Goal: Task Accomplishment & Management: Manage account settings

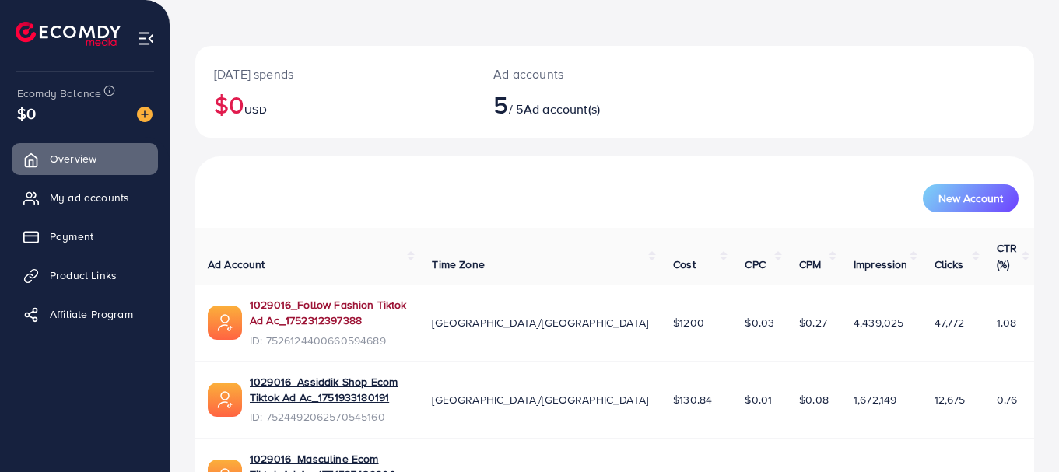
scroll to position [78, 0]
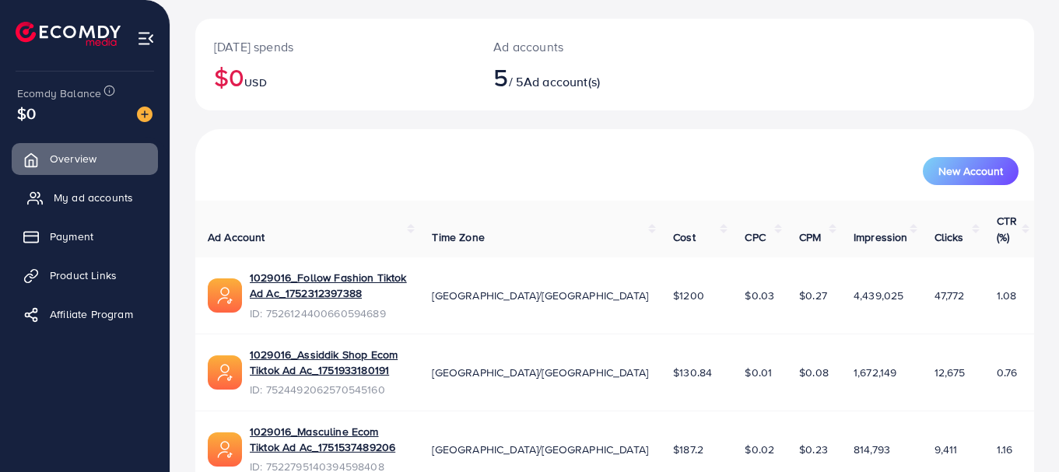
click at [104, 198] on span "My ad accounts" at bounding box center [93, 198] width 79 height 16
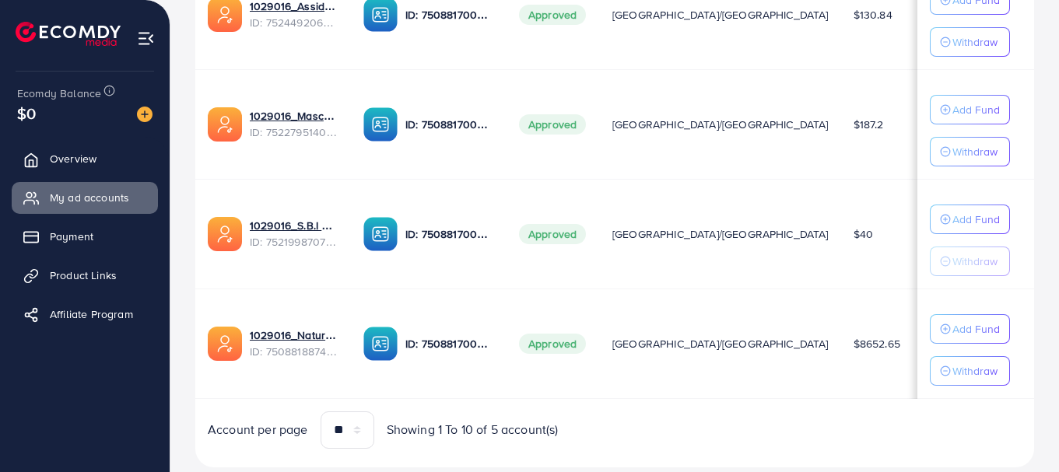
scroll to position [491, 0]
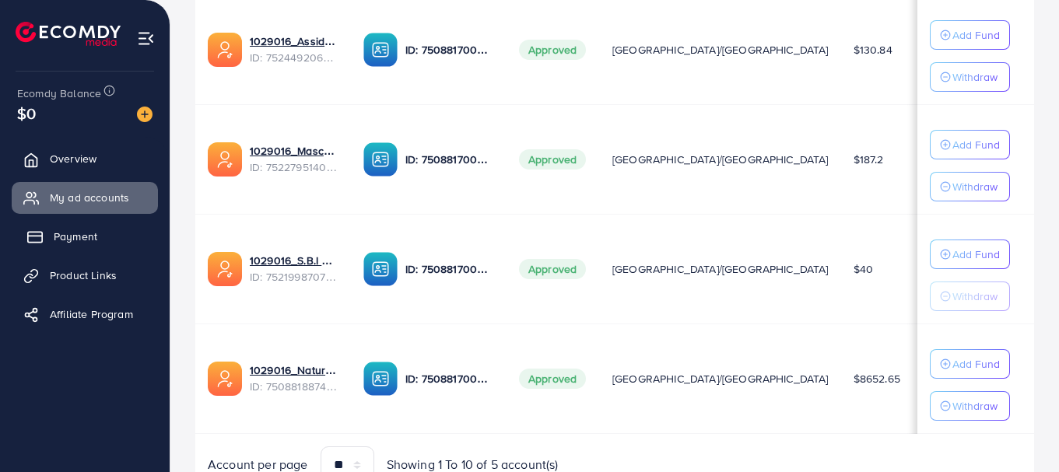
click at [61, 242] on span "Payment" at bounding box center [76, 237] width 44 height 16
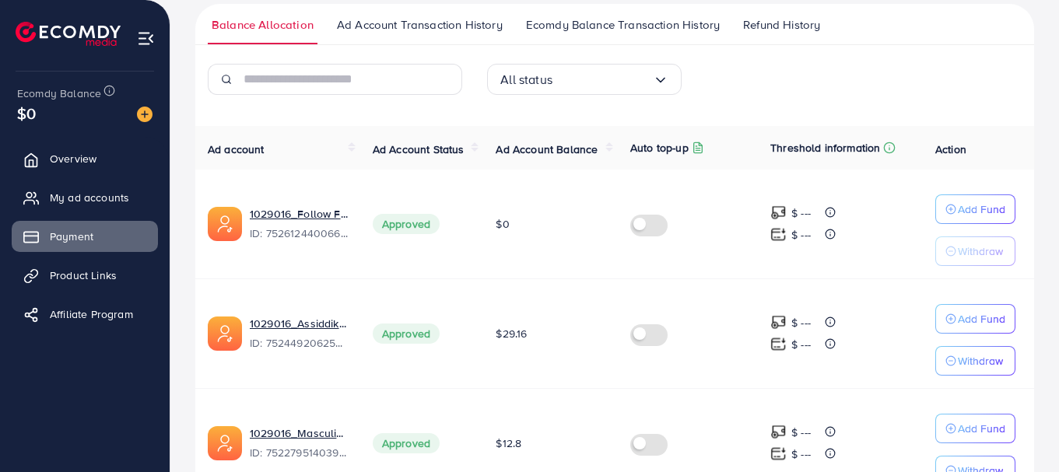
scroll to position [156, 0]
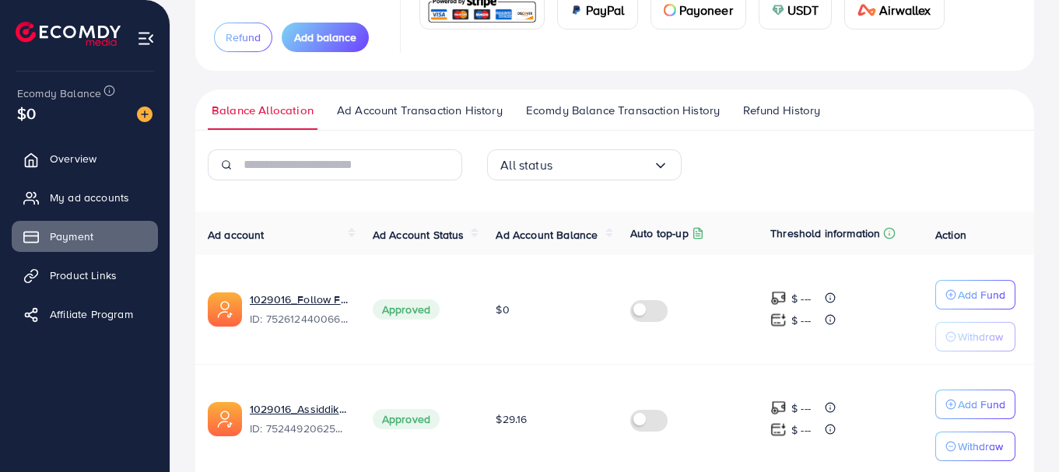
click at [602, 109] on span "Ecomdy Balance Transaction History" at bounding box center [623, 110] width 194 height 17
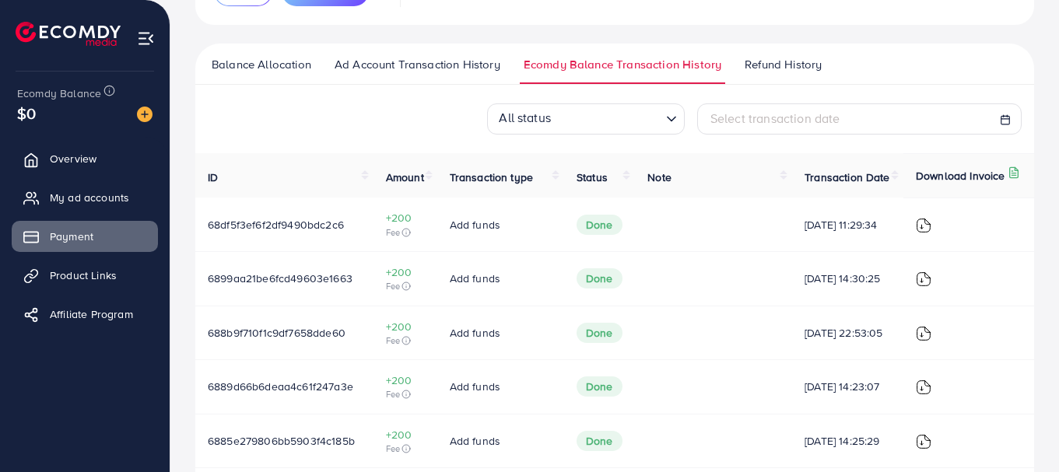
scroll to position [187, 0]
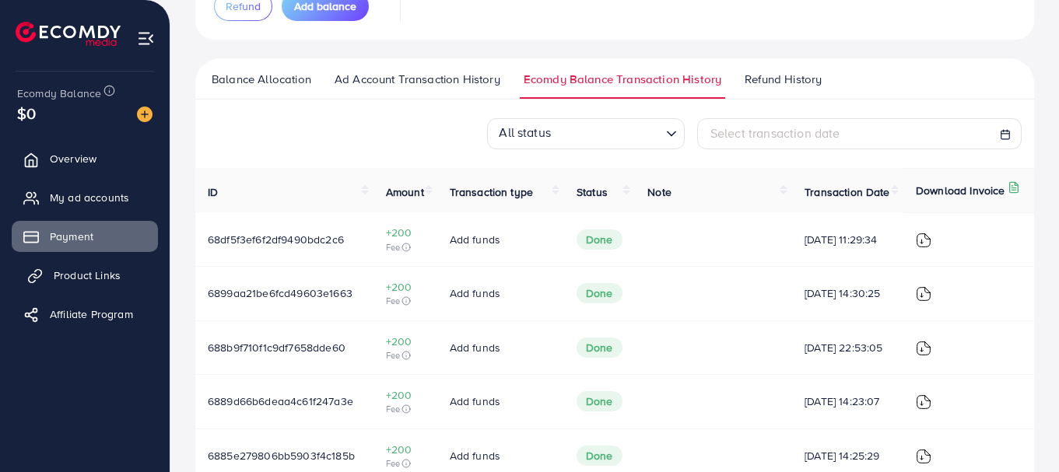
click at [79, 272] on span "Product Links" at bounding box center [87, 276] width 67 height 16
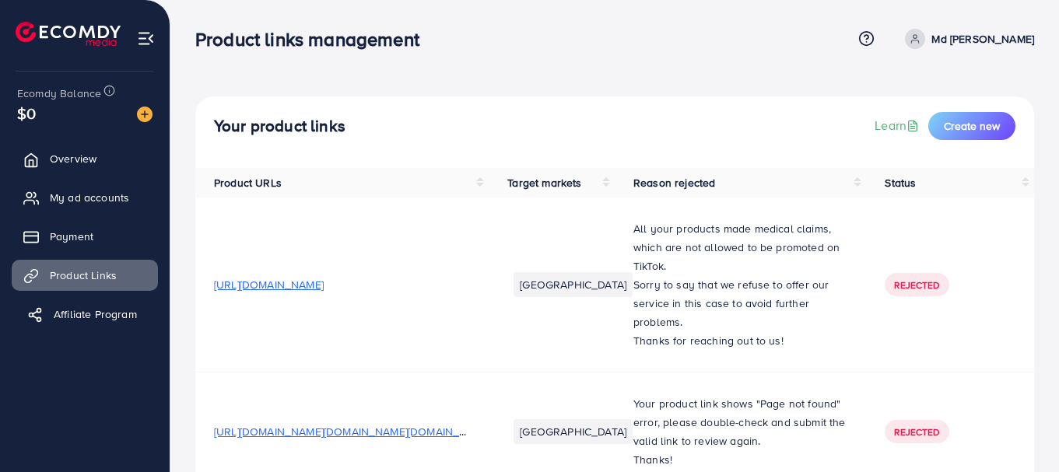
click at [85, 320] on span "Affiliate Program" at bounding box center [95, 315] width 83 height 16
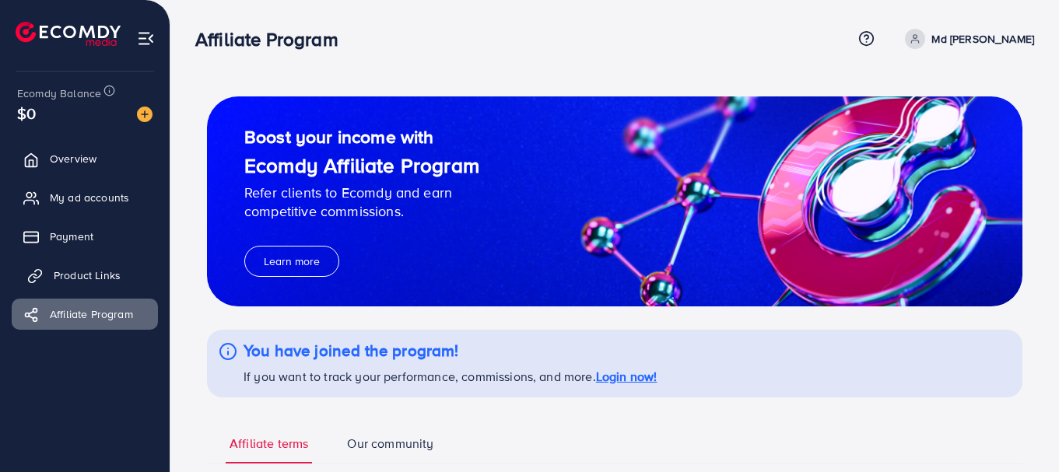
click at [66, 272] on span "Product Links" at bounding box center [87, 276] width 67 height 16
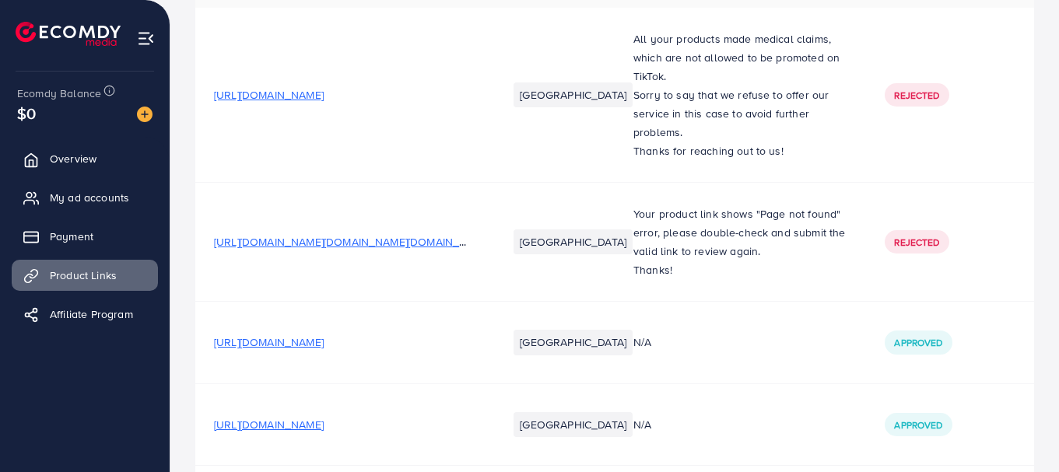
scroll to position [156, 0]
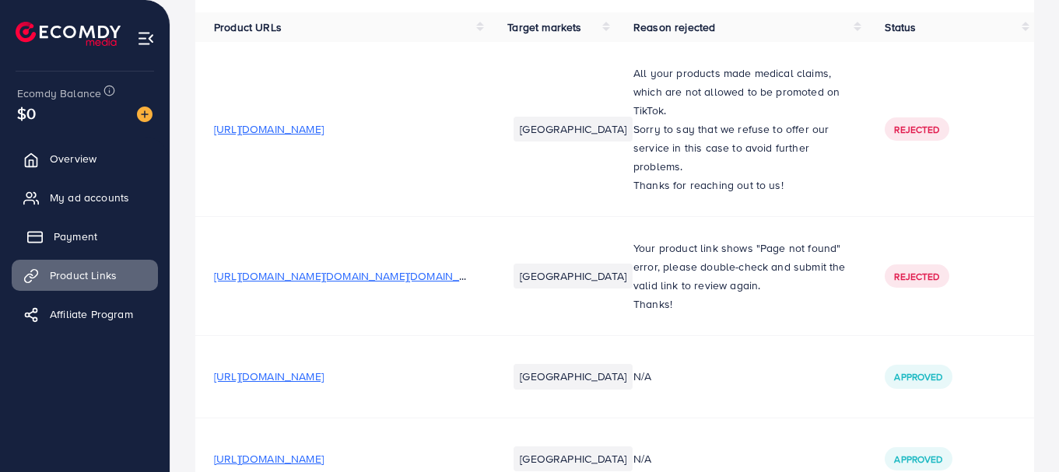
click at [81, 245] on link "Payment" at bounding box center [85, 236] width 146 height 31
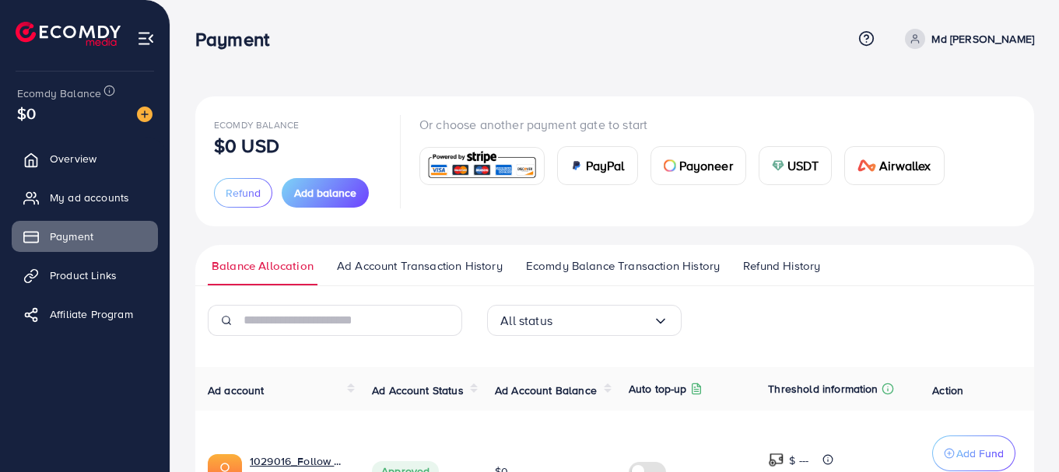
click at [694, 168] on span "Payoneer" at bounding box center [707, 165] width 54 height 19
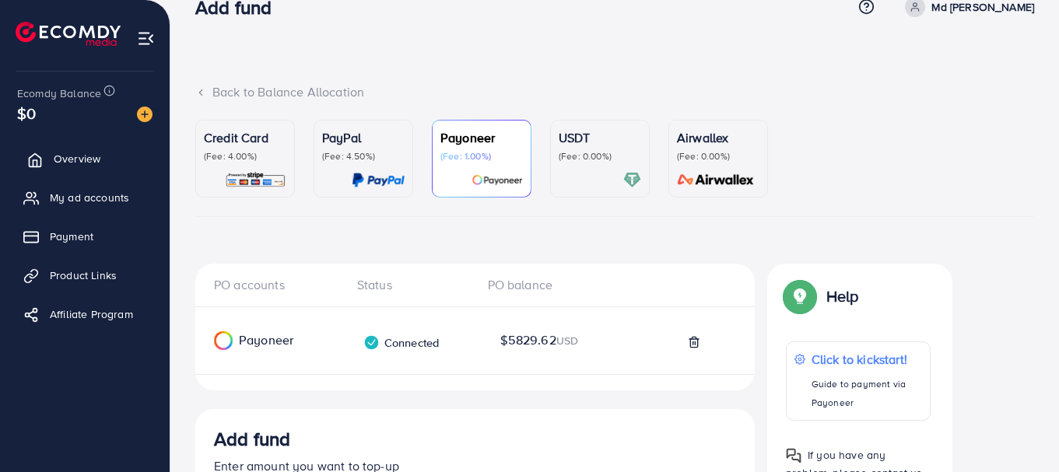
scroll to position [10, 0]
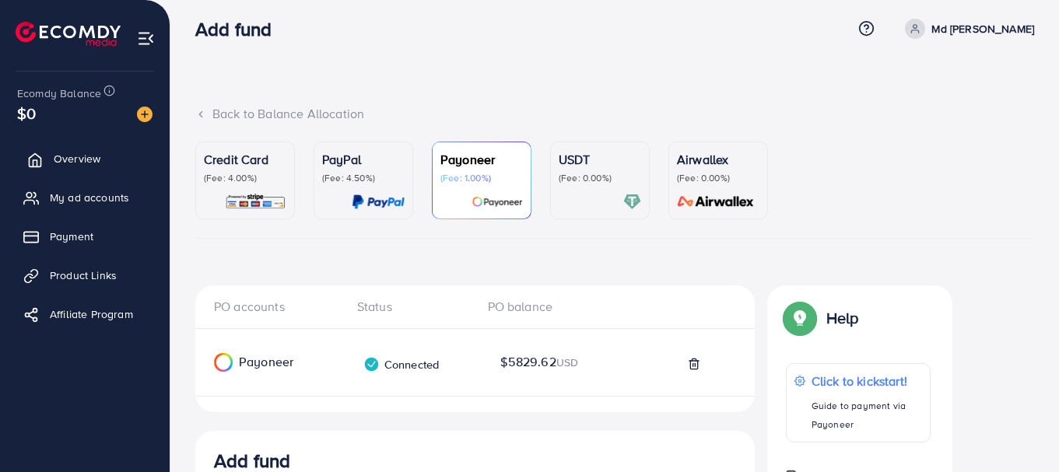
click at [71, 160] on span "Overview" at bounding box center [77, 159] width 47 height 16
